Goal: Transaction & Acquisition: Book appointment/travel/reservation

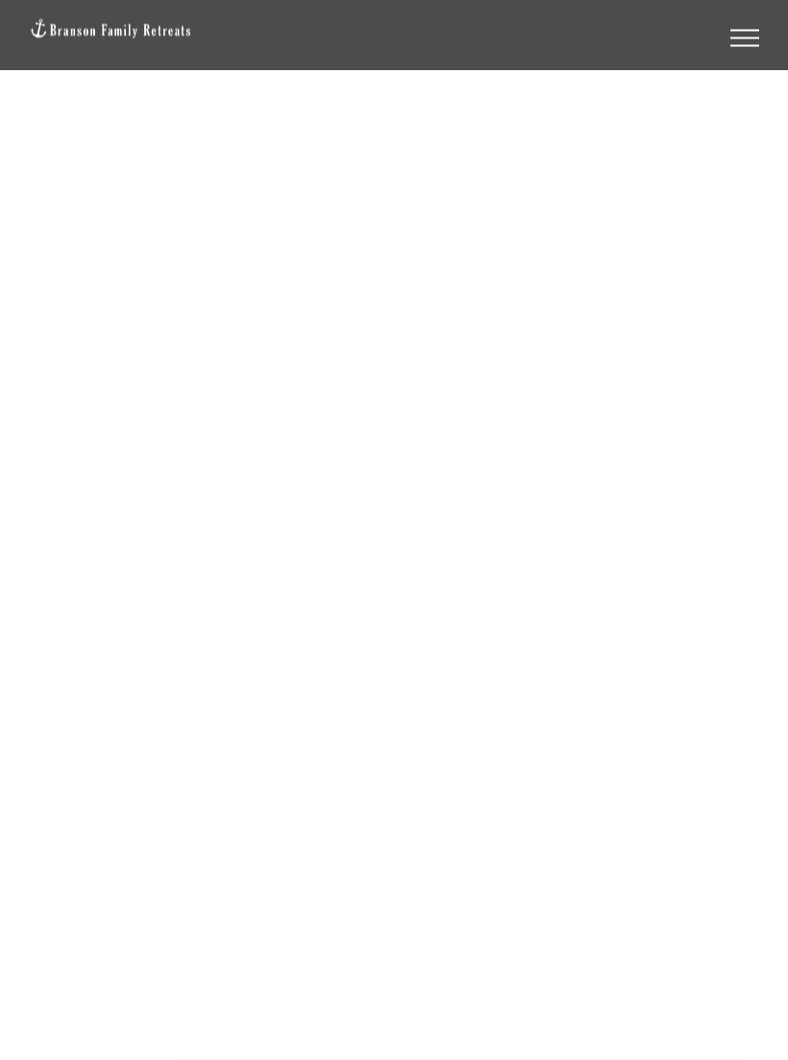
scroll to position [85, 0]
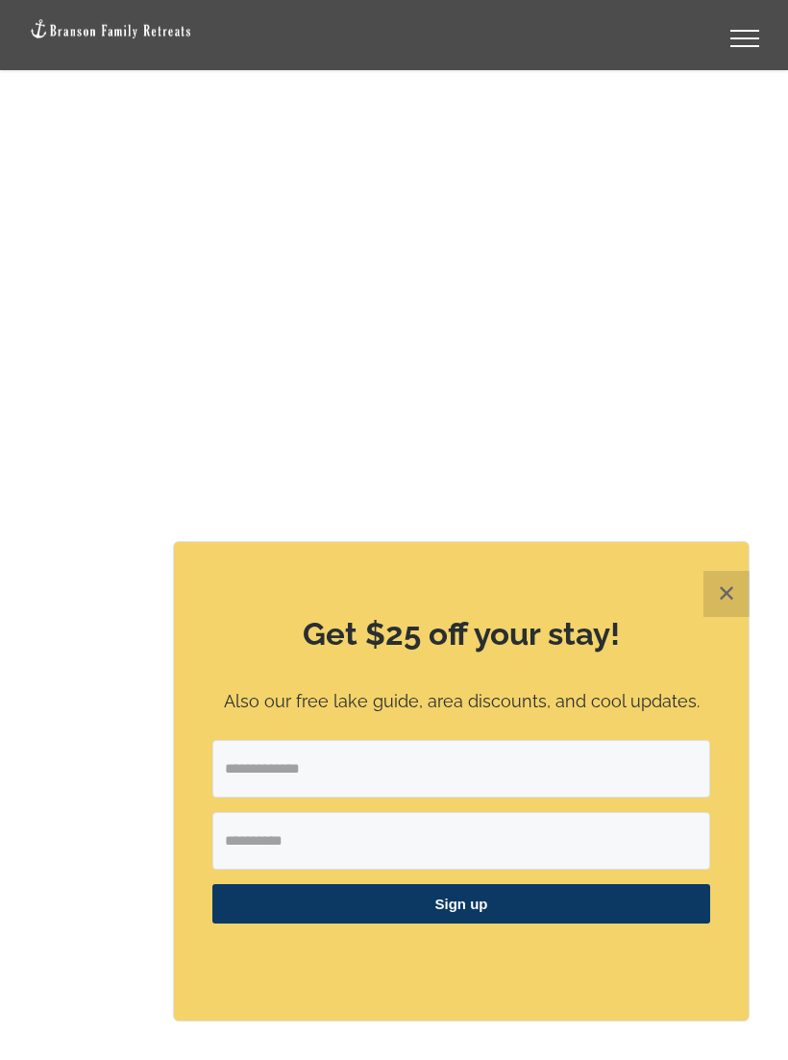
click at [715, 617] on button "✕" at bounding box center [726, 594] width 46 height 46
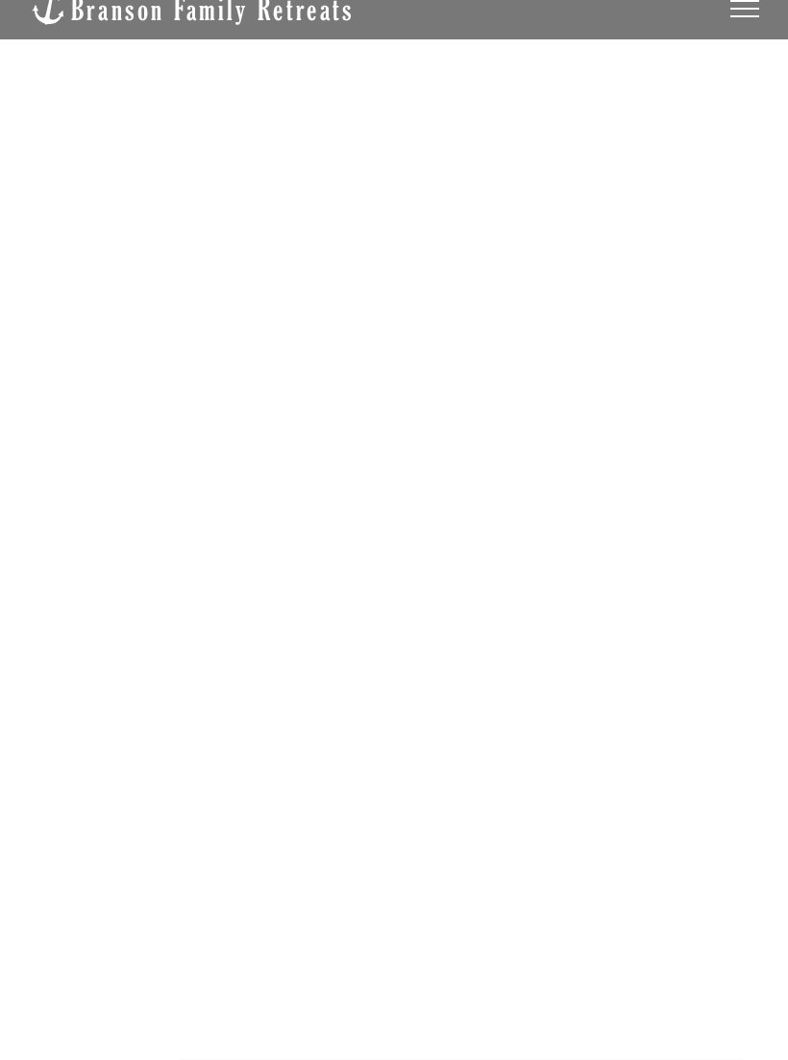
scroll to position [116, 0]
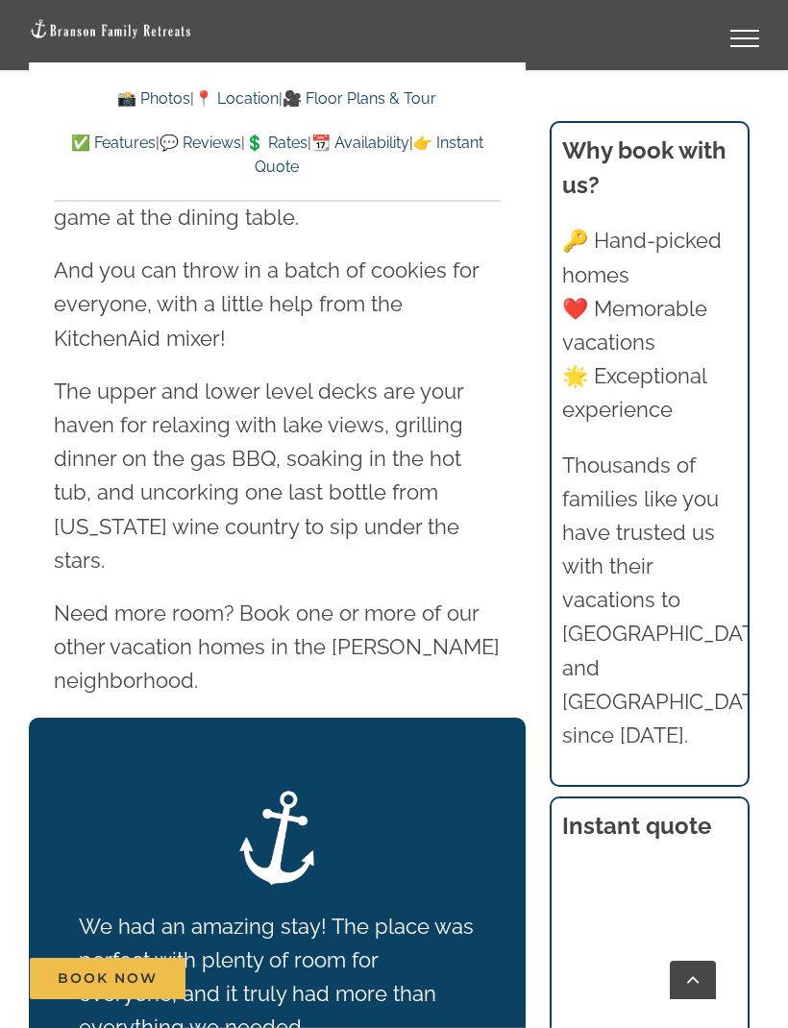
scroll to position [3324, 0]
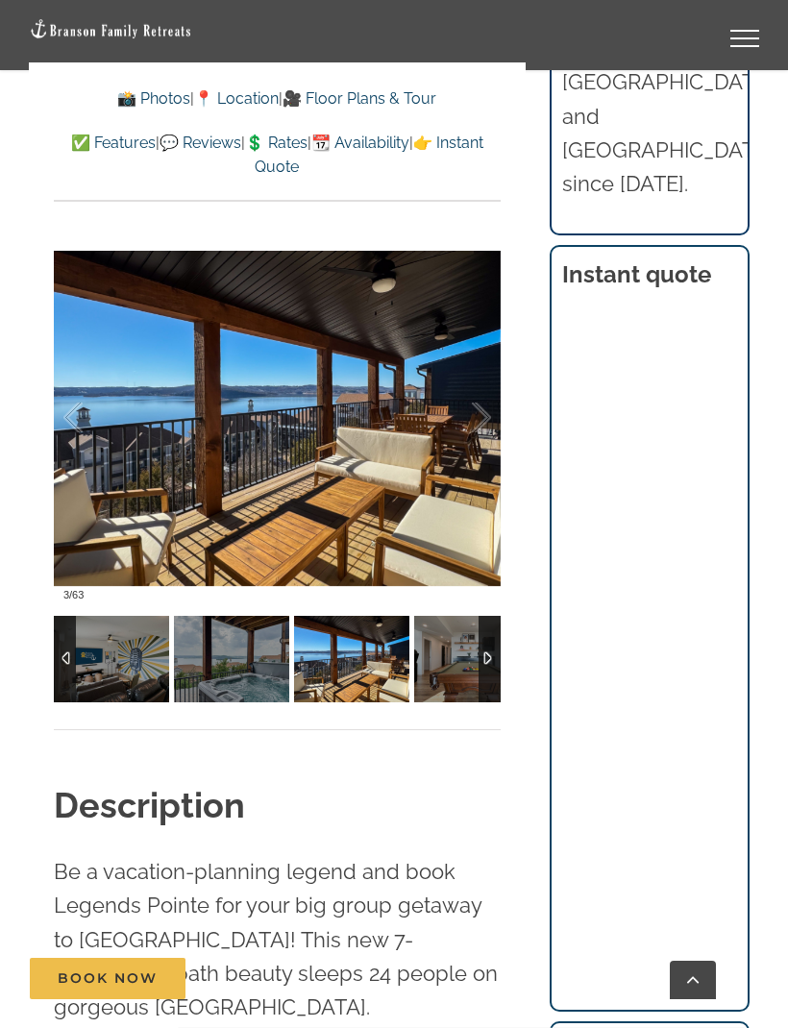
scroll to position [1544, 0]
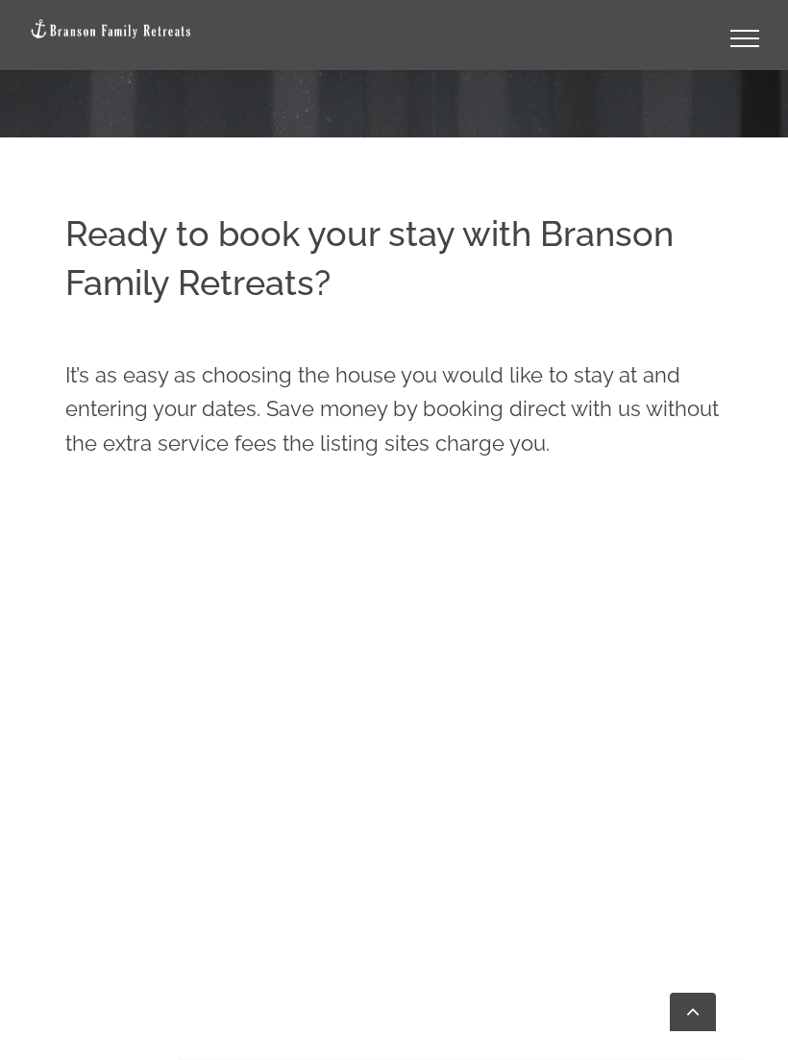
scroll to position [977, 0]
